Goal: Use online tool/utility: Utilize a website feature to perform a specific function

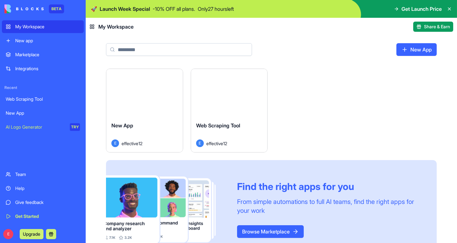
click at [229, 115] on div "Launch" at bounding box center [229, 93] width 77 height 48
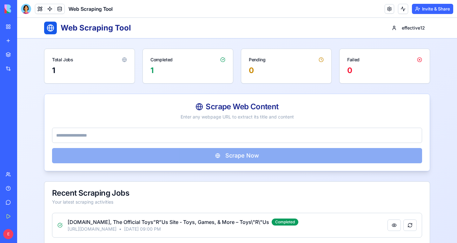
click at [282, 3] on header "Web Scraping Tool Invite & Share" at bounding box center [237, 9] width 440 height 18
click at [24, 71] on div "Integrations" at bounding box center [19, 68] width 8 height 6
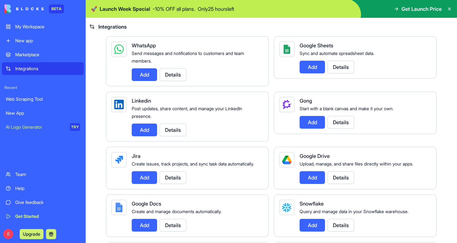
scroll to position [313, 0]
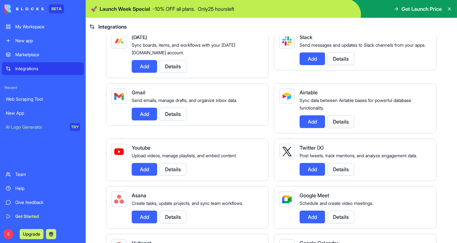
scroll to position [0, 0]
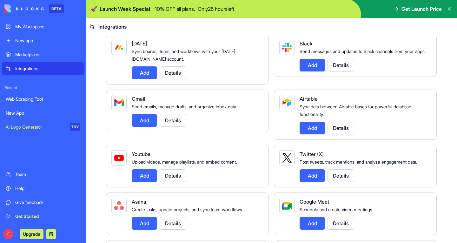
scroll to position [57, 0]
